Goal: Task Accomplishment & Management: Use online tool/utility

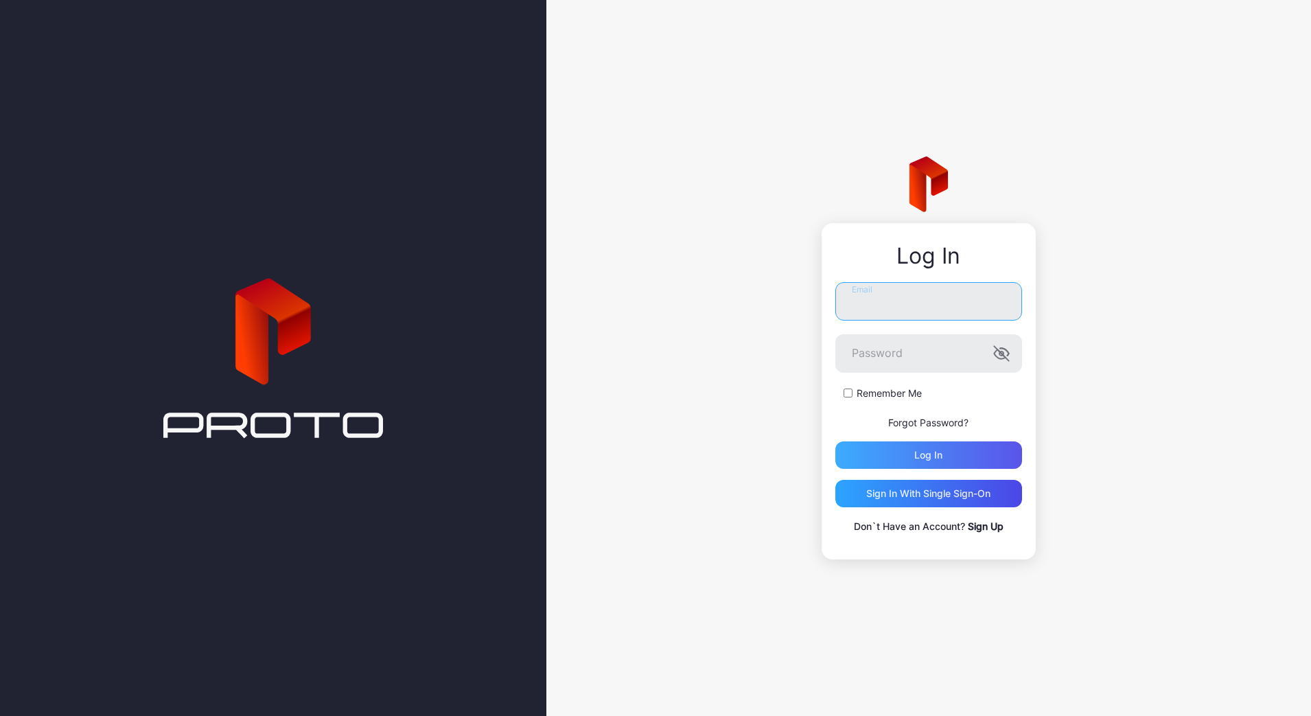
type input "**********"
click at [877, 467] on div "Log in" at bounding box center [928, 454] width 187 height 27
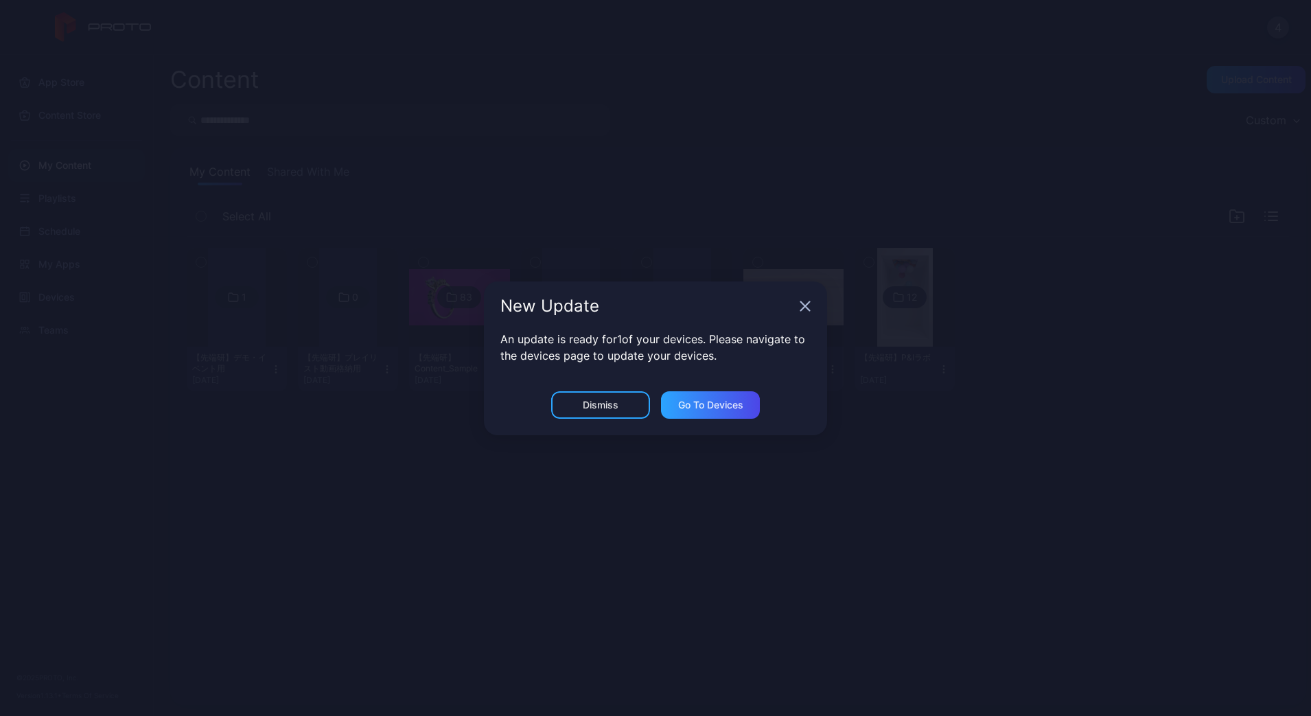
click at [802, 305] on icon "button" at bounding box center [805, 306] width 11 height 11
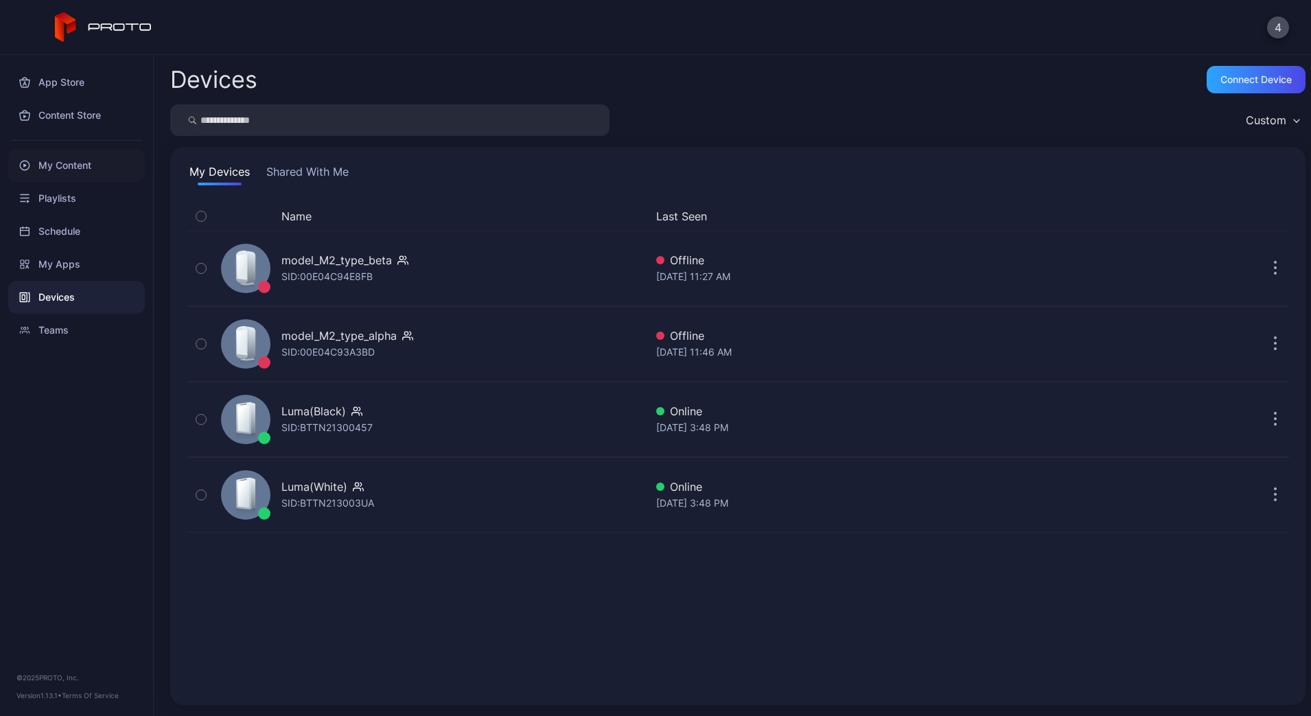
click at [80, 176] on div "My Content" at bounding box center [76, 165] width 137 height 33
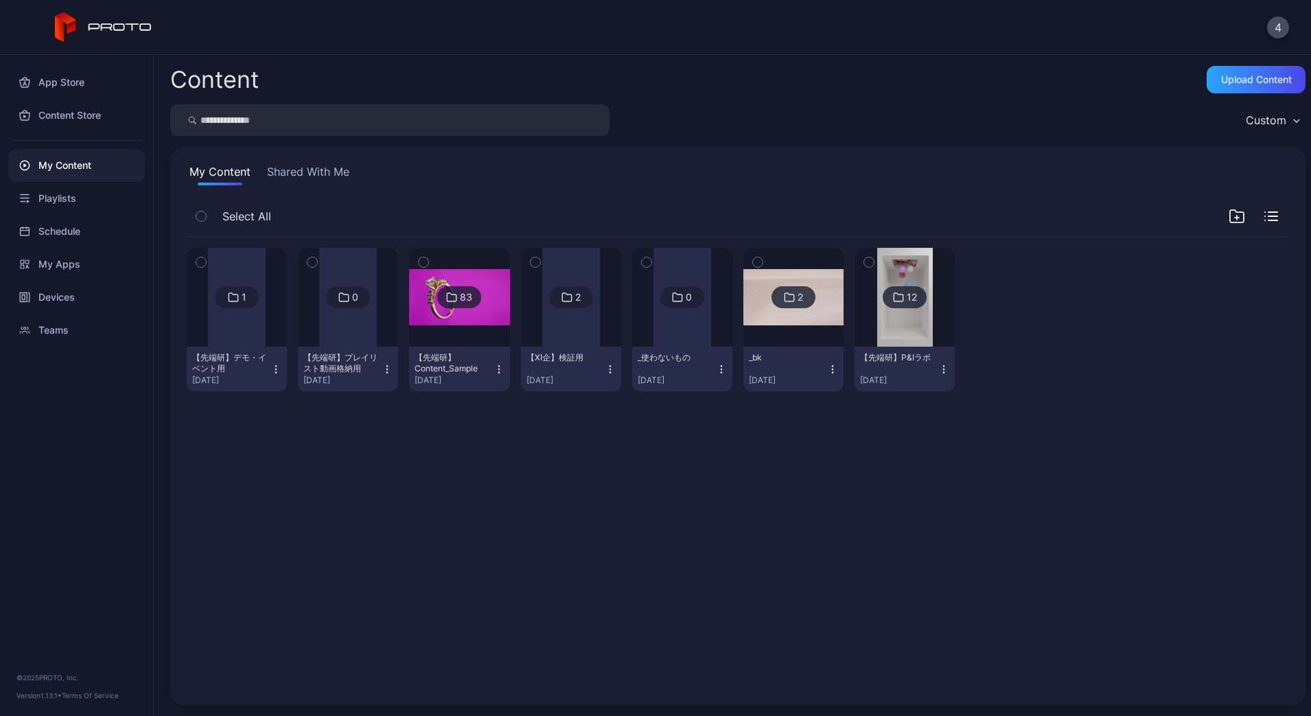
click at [938, 384] on div "[DATE]" at bounding box center [899, 380] width 78 height 11
click at [933, 337] on img at bounding box center [905, 297] width 56 height 99
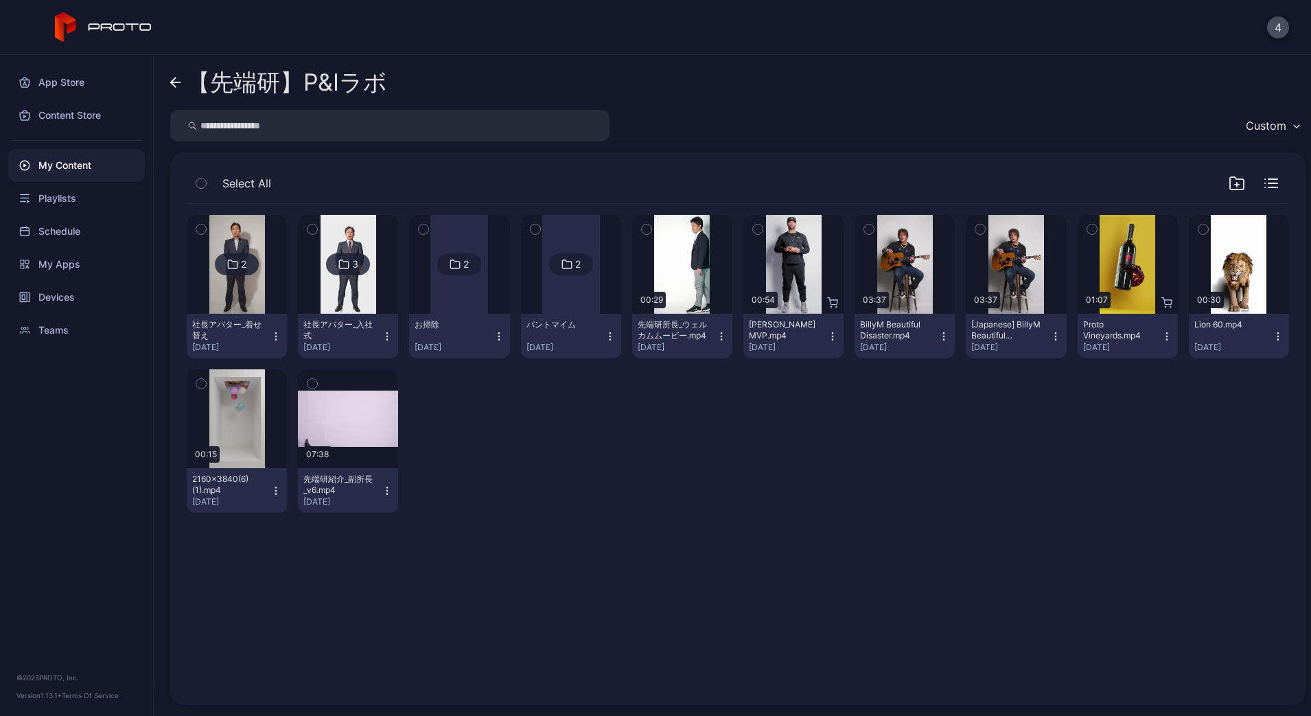
click at [249, 311] on img at bounding box center [237, 264] width 56 height 99
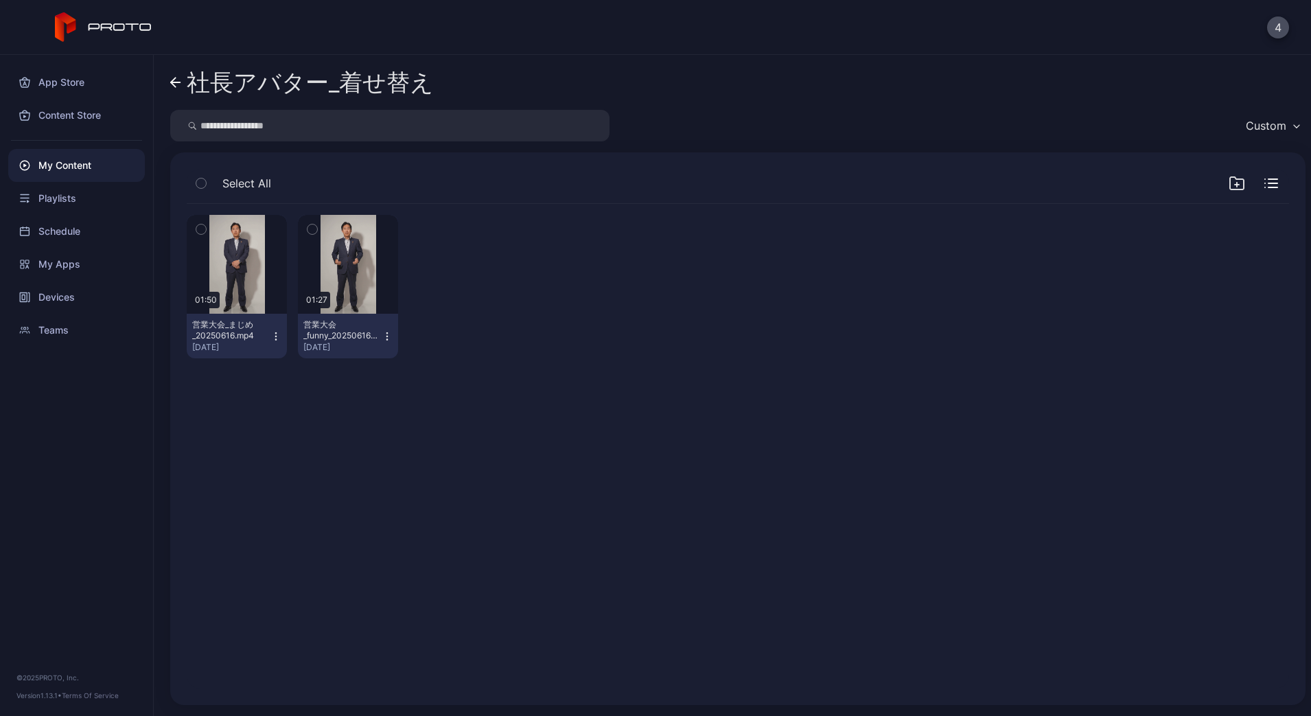
click at [281, 332] on icon "button" at bounding box center [275, 336] width 11 height 11
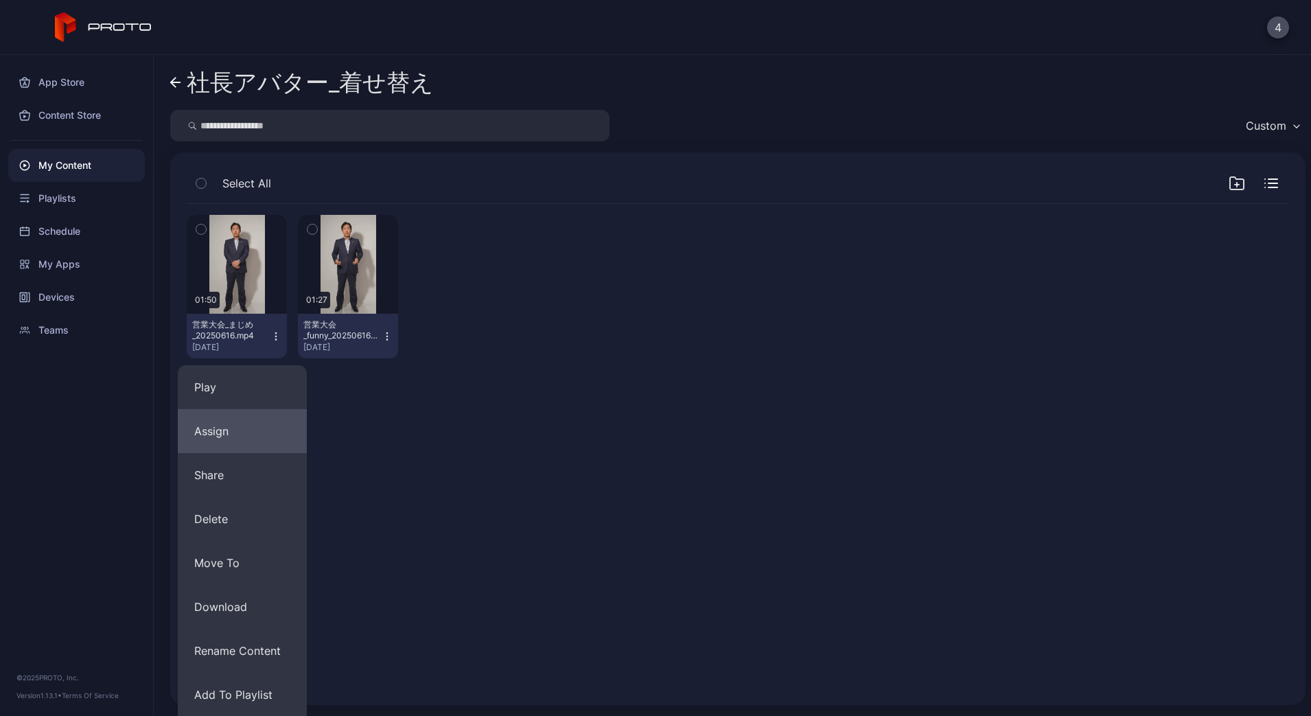
click at [225, 422] on button "Assign" at bounding box center [242, 431] width 129 height 44
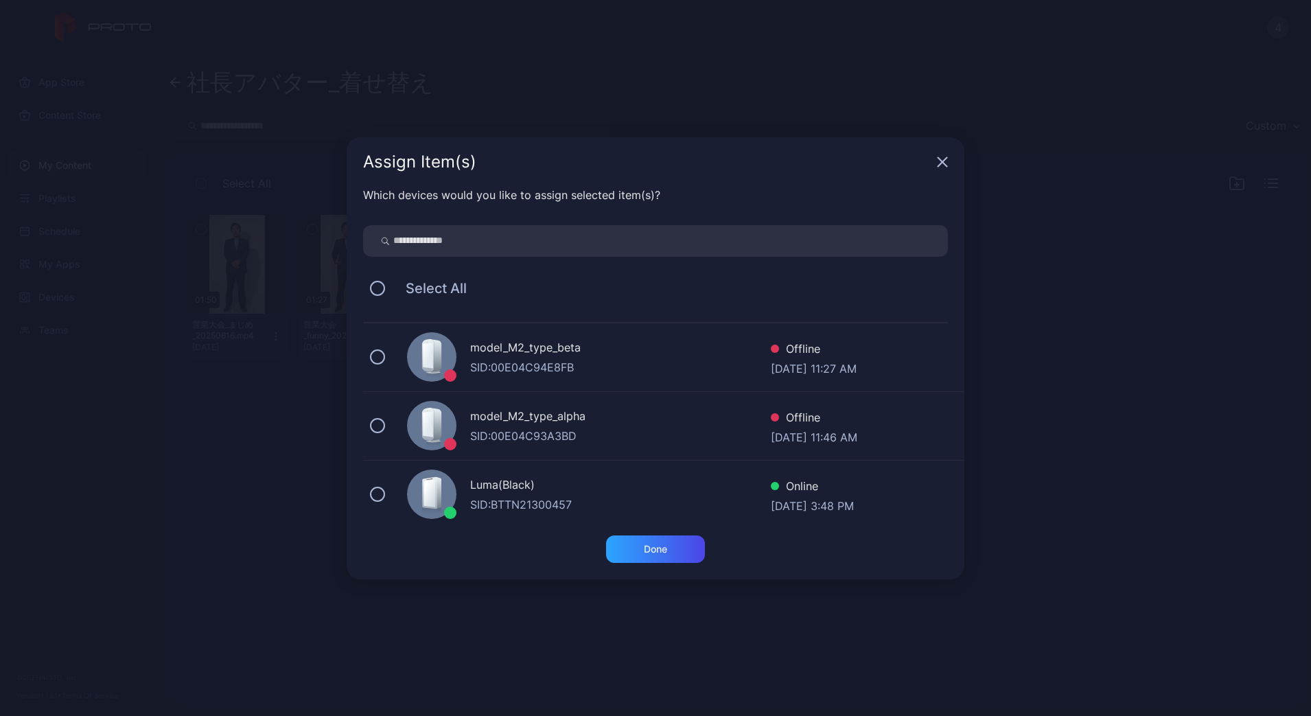
scroll to position [285, 0]
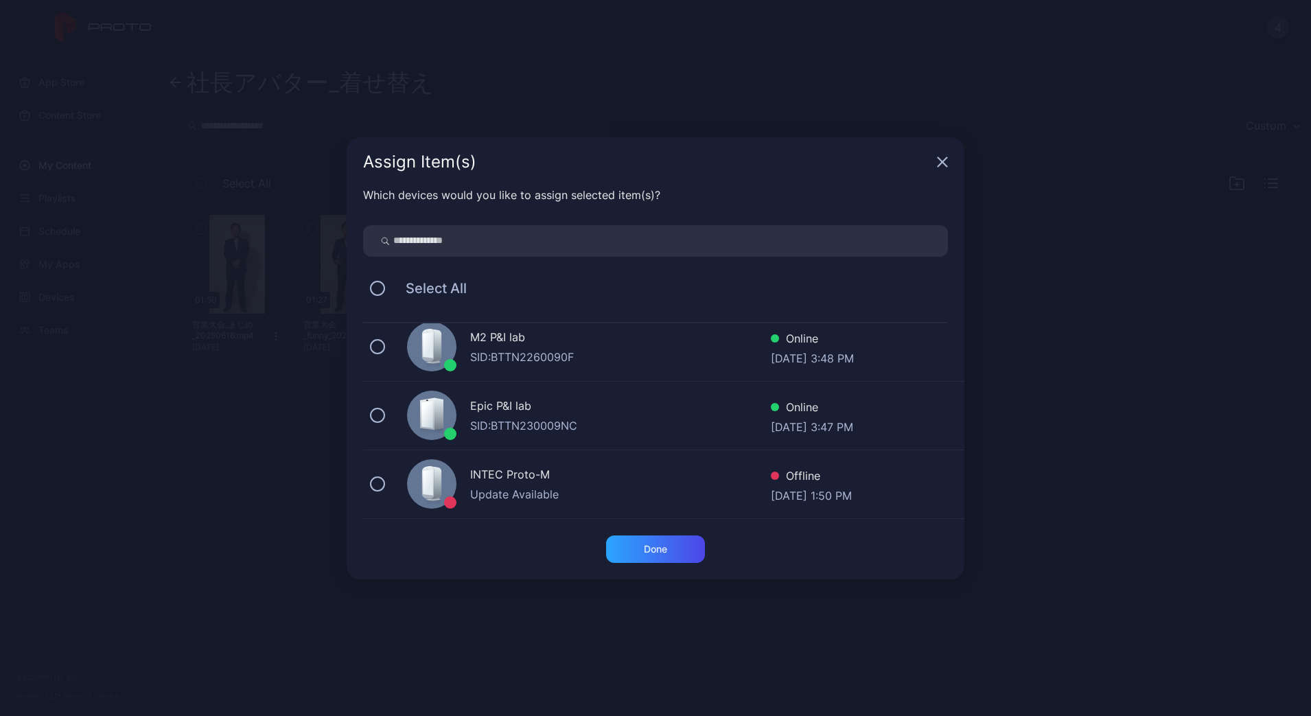
click at [542, 404] on div "Epic P&I lab" at bounding box center [620, 407] width 301 height 20
click at [649, 551] on div "Done" at bounding box center [655, 549] width 23 height 11
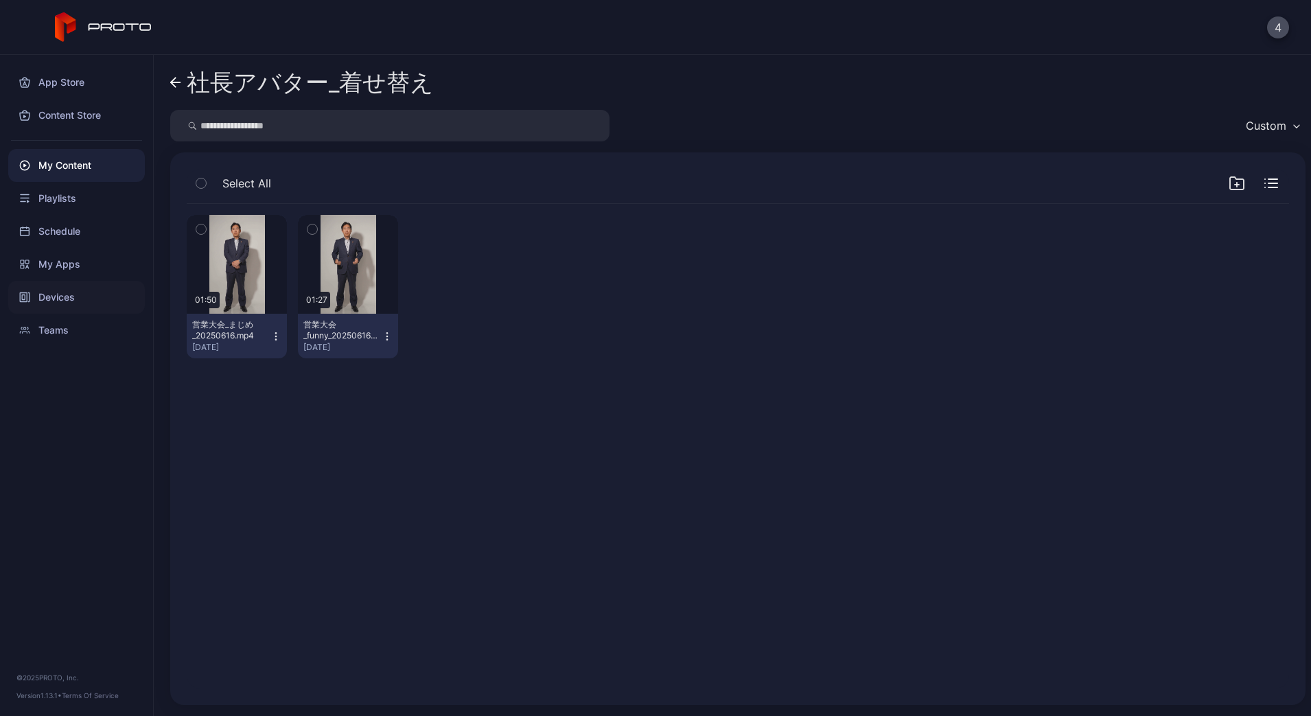
click at [79, 301] on div "Devices" at bounding box center [76, 297] width 137 height 33
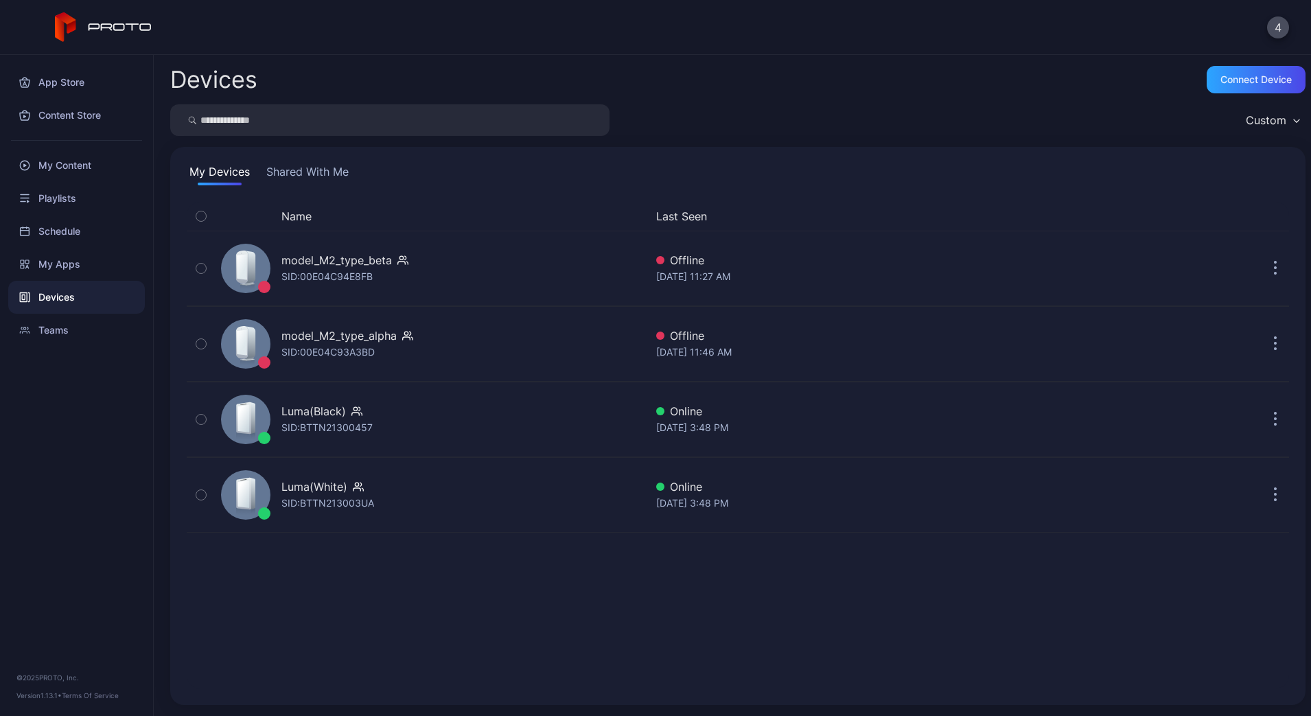
click at [304, 172] on button "Shared With Me" at bounding box center [308, 174] width 88 height 22
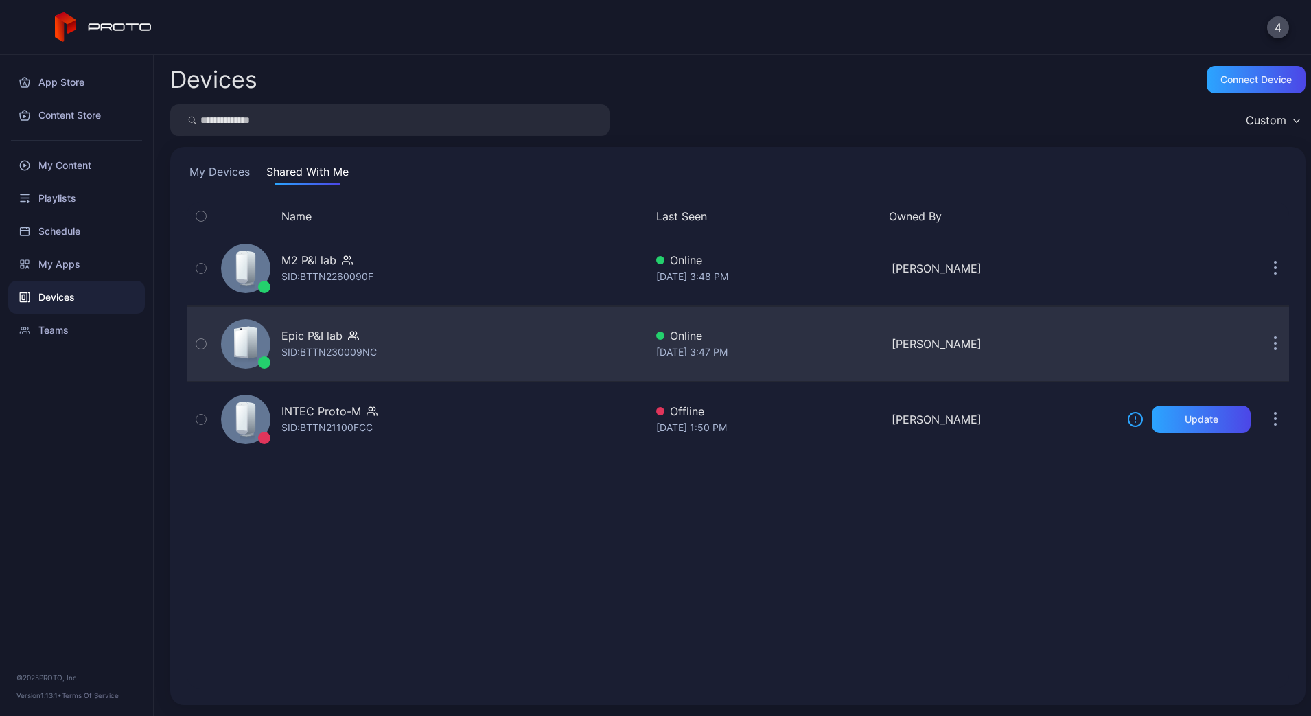
click at [323, 312] on div "Epic P&I lab SID: BTTN230009NC" at bounding box center [431, 344] width 430 height 69
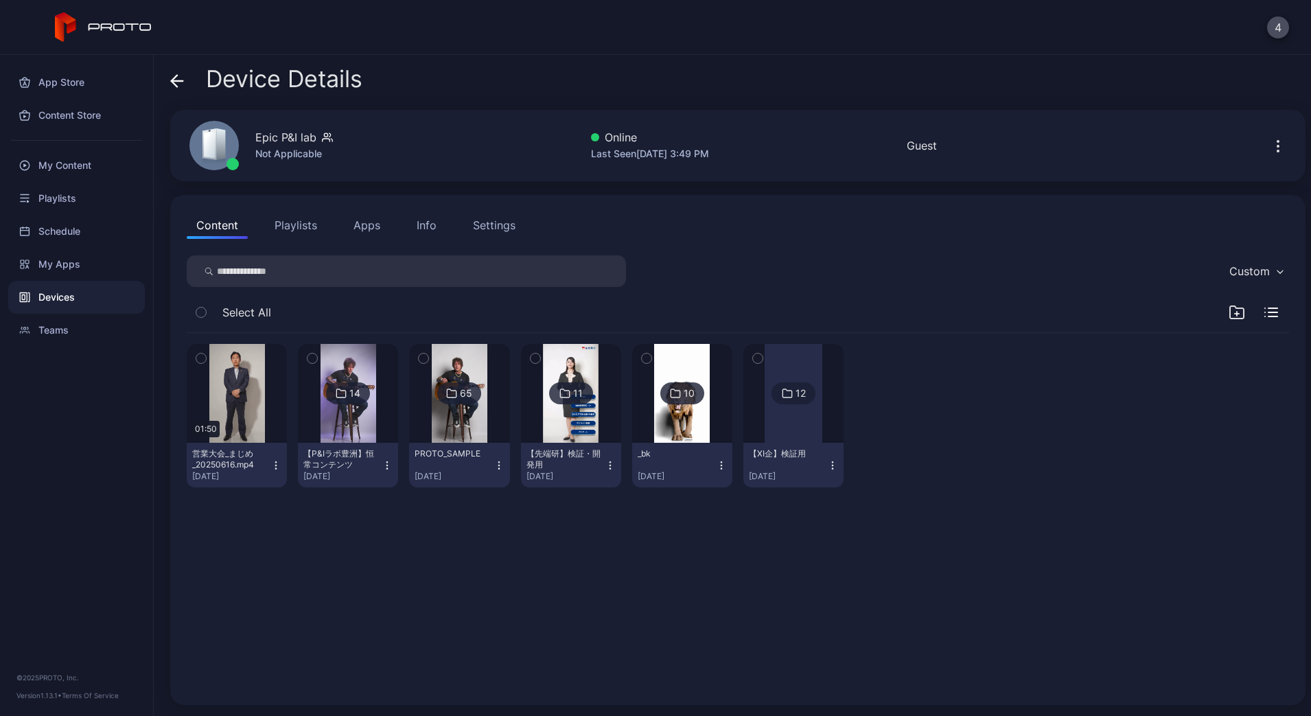
click at [229, 228] on button "Content" at bounding box center [217, 224] width 61 height 27
